Goal: Task Accomplishment & Management: Use online tool/utility

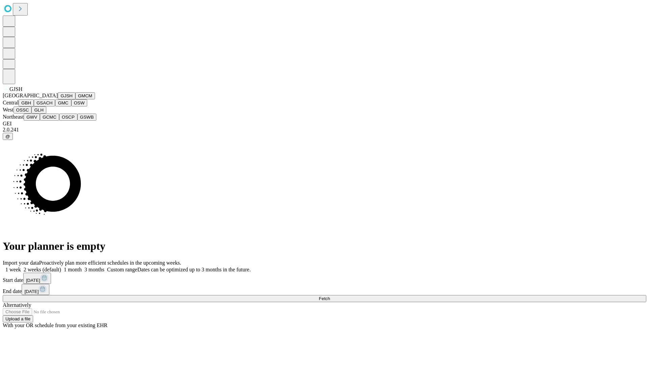
click at [58, 99] on button "GJSH" at bounding box center [67, 95] width 18 height 7
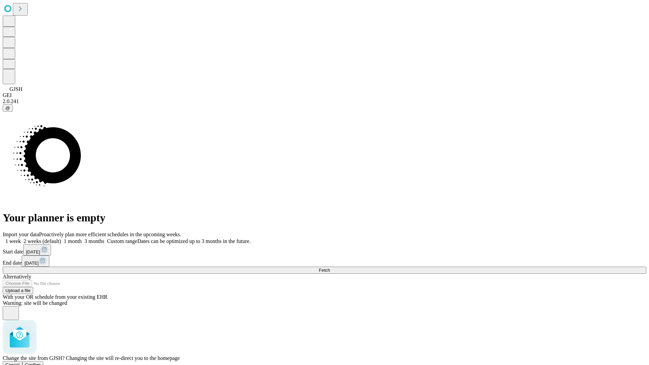
click at [41, 363] on span "Confirm" at bounding box center [33, 365] width 16 height 5
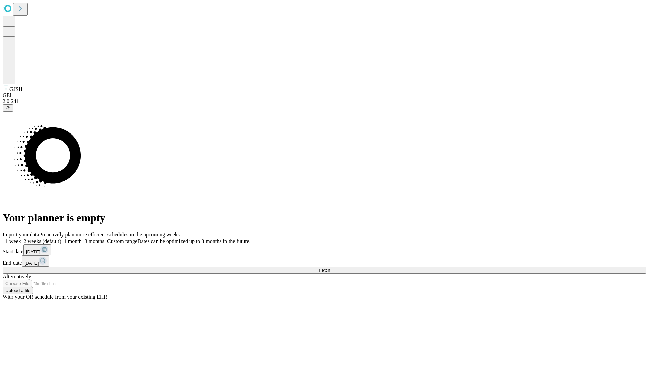
click at [61, 238] on label "2 weeks (default)" at bounding box center [41, 241] width 40 height 6
click at [330, 268] on span "Fetch" at bounding box center [324, 270] width 11 height 5
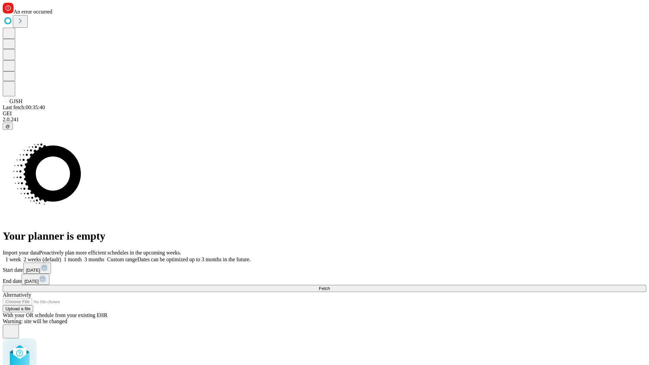
click at [61, 257] on label "2 weeks (default)" at bounding box center [41, 260] width 40 height 6
click at [330, 286] on span "Fetch" at bounding box center [324, 288] width 11 height 5
click at [61, 257] on label "2 weeks (default)" at bounding box center [41, 260] width 40 height 6
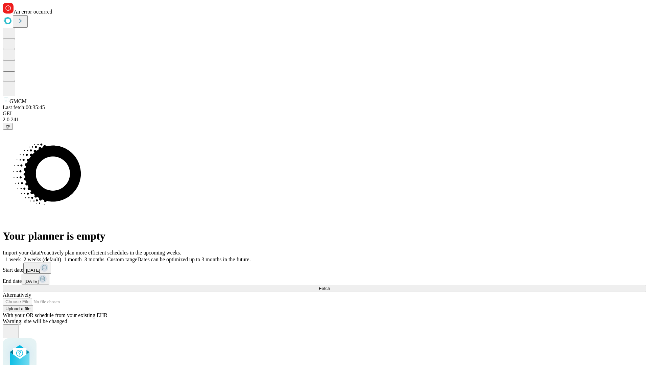
click at [330, 286] on span "Fetch" at bounding box center [324, 288] width 11 height 5
click at [61, 257] on label "2 weeks (default)" at bounding box center [41, 260] width 40 height 6
click at [330, 286] on span "Fetch" at bounding box center [324, 288] width 11 height 5
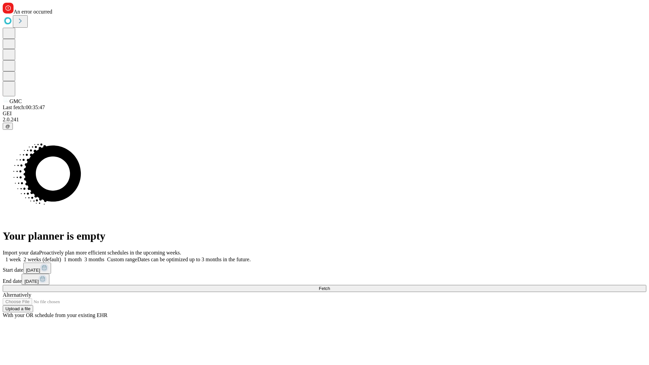
click at [61, 257] on label "2 weeks (default)" at bounding box center [41, 260] width 40 height 6
click at [330, 286] on span "Fetch" at bounding box center [324, 288] width 11 height 5
click at [61, 257] on label "2 weeks (default)" at bounding box center [41, 260] width 40 height 6
click at [330, 286] on span "Fetch" at bounding box center [324, 288] width 11 height 5
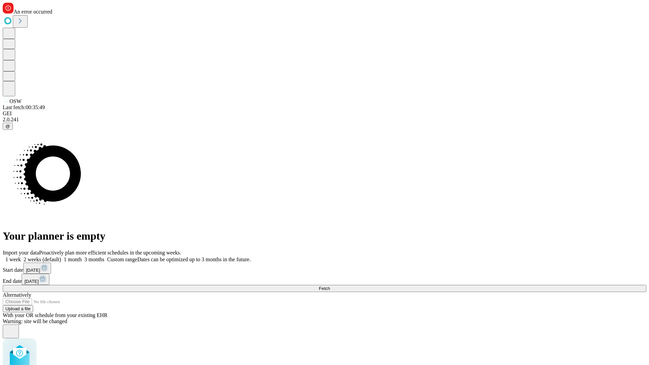
click at [61, 257] on label "2 weeks (default)" at bounding box center [41, 260] width 40 height 6
click at [330, 286] on span "Fetch" at bounding box center [324, 288] width 11 height 5
click at [61, 257] on label "2 weeks (default)" at bounding box center [41, 260] width 40 height 6
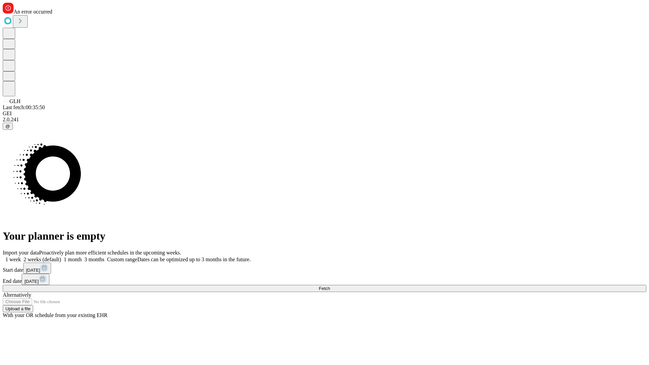
click at [330, 286] on span "Fetch" at bounding box center [324, 288] width 11 height 5
click at [61, 257] on label "2 weeks (default)" at bounding box center [41, 260] width 40 height 6
click at [330, 286] on span "Fetch" at bounding box center [324, 288] width 11 height 5
